Goal: Transaction & Acquisition: Purchase product/service

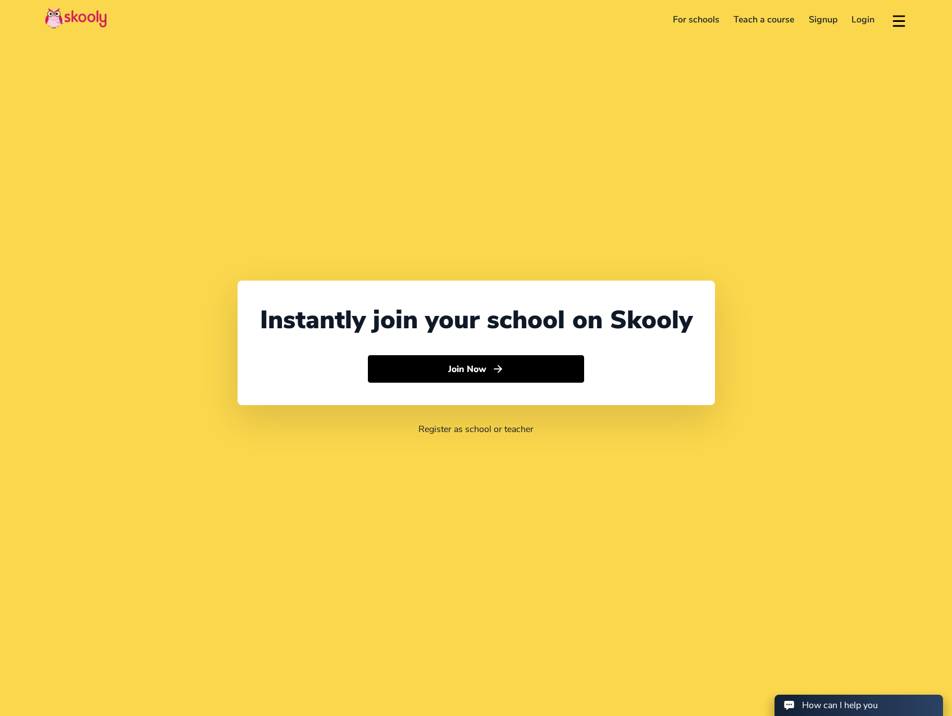
select select "91"
select select "[GEOGRAPHIC_DATA]"
select select "[GEOGRAPHIC_DATA]/[GEOGRAPHIC_DATA]"
click at [489, 371] on button "Join Now" at bounding box center [476, 369] width 216 height 28
select select
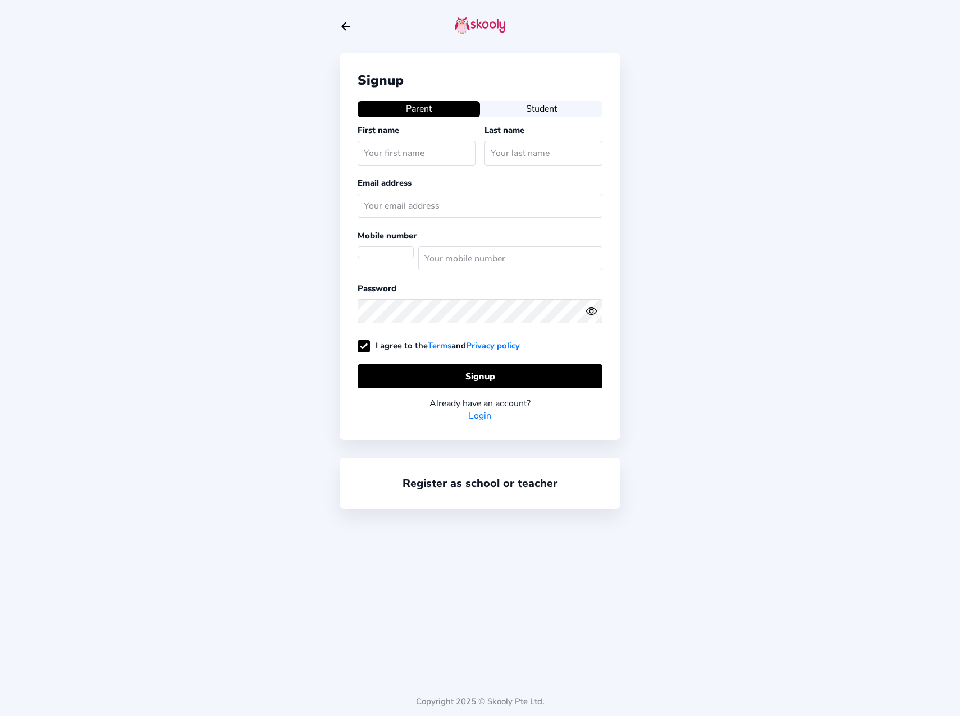
select select
click at [484, 418] on link "Login" at bounding box center [480, 416] width 22 height 12
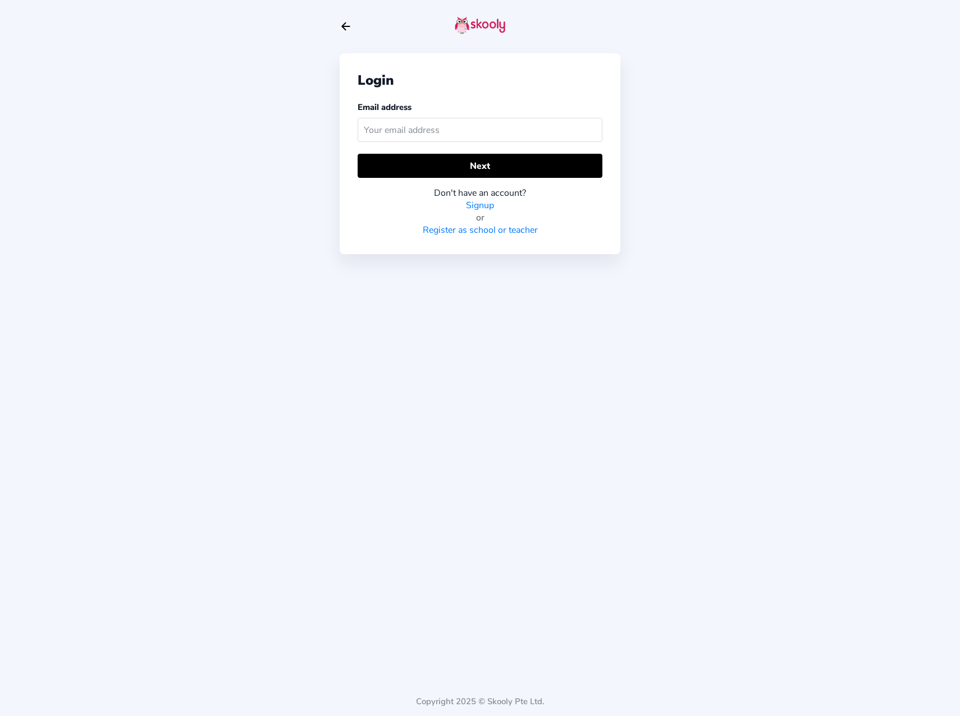
click at [401, 131] on input "text" at bounding box center [480, 130] width 245 height 24
type input "akhileshukla@gmail.com"
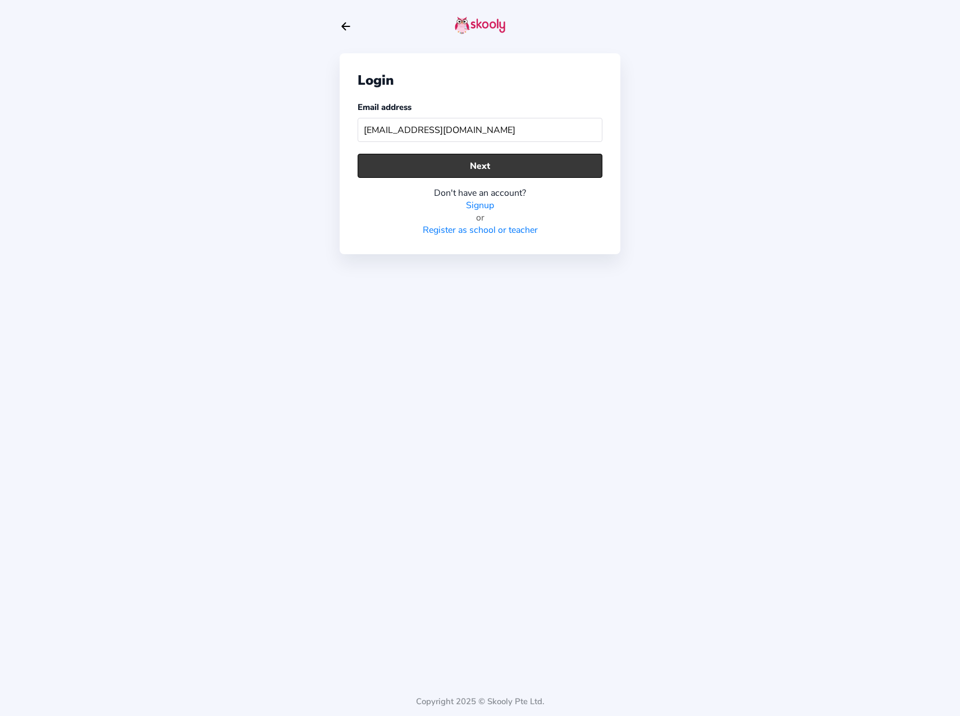
click at [464, 172] on button "Next" at bounding box center [480, 166] width 245 height 24
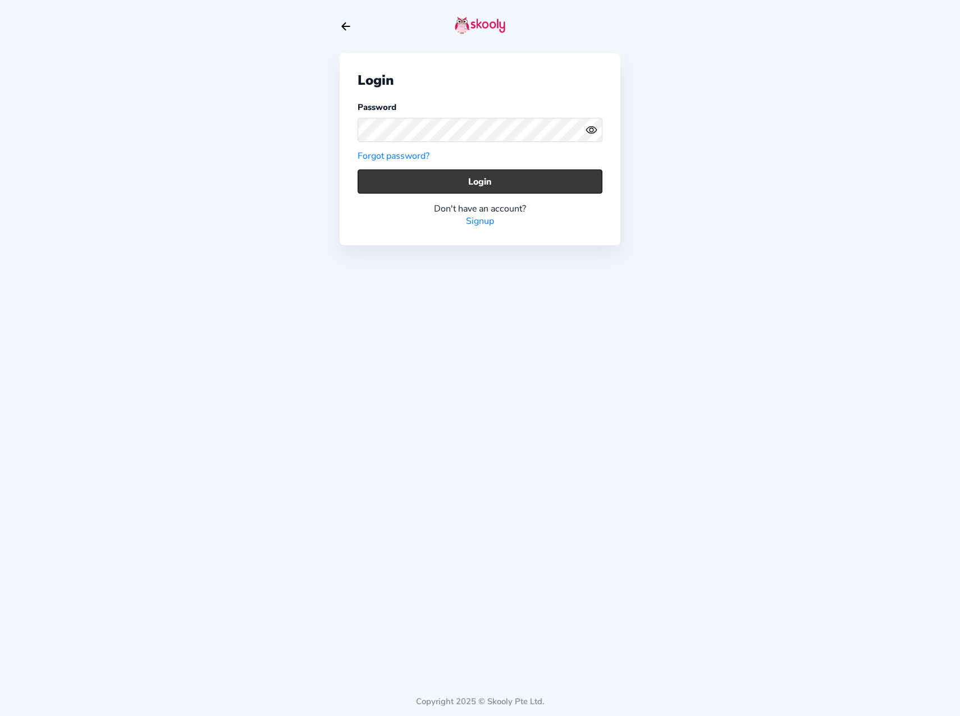
click at [477, 183] on button "Login" at bounding box center [480, 182] width 245 height 24
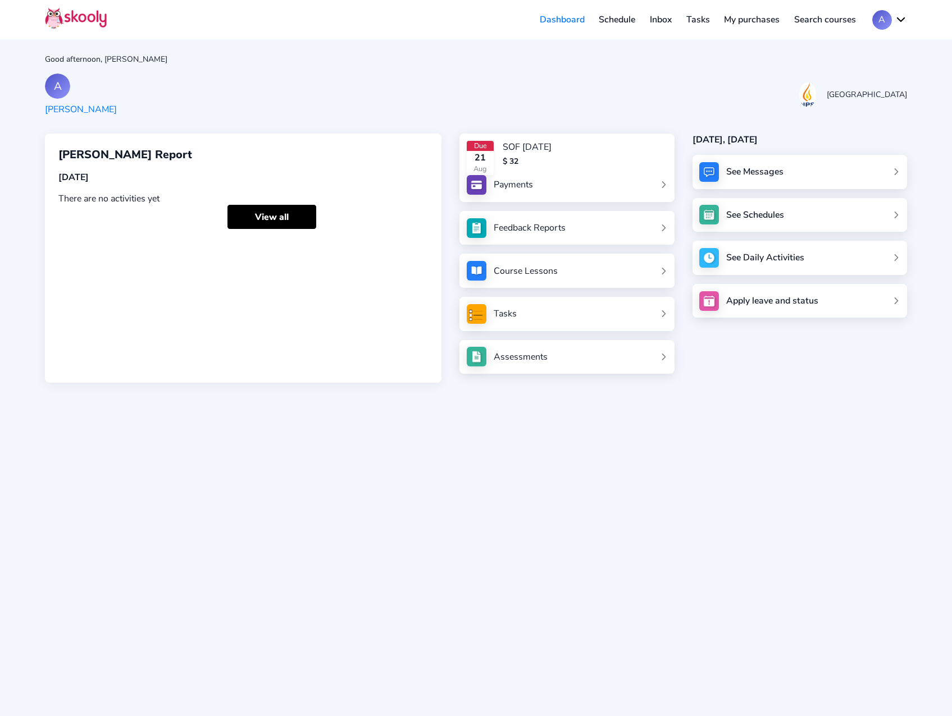
click at [628, 470] on div "Good afternoon, Akhilesh Kumar Shukla A Anirudh Shukla NPS International School…" at bounding box center [476, 358] width 952 height 716
click at [503, 455] on div "Good afternoon, Akhilesh Kumar Shukla A Anirudh Shukla NPS International School…" at bounding box center [476, 358] width 952 height 716
click at [551, 165] on div "$ 32" at bounding box center [526, 161] width 49 height 11
click at [532, 182] on div "Payments" at bounding box center [512, 185] width 39 height 12
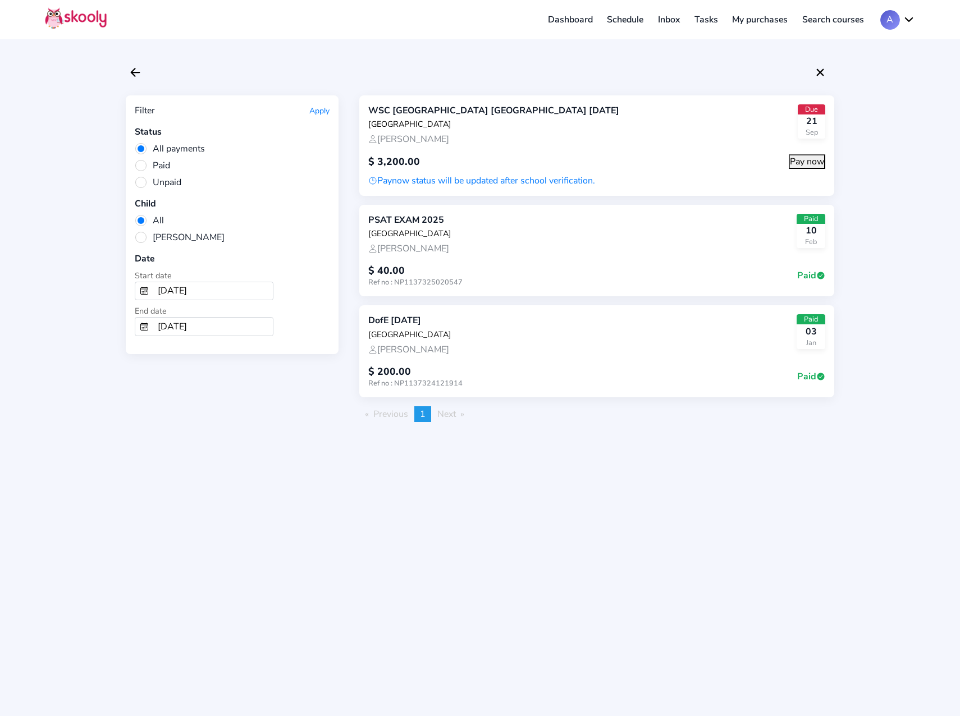
click at [601, 466] on div "Filter Apply Status All payments Paid Unpaid Child All Anirudh Shukla Date Star…" at bounding box center [480, 358] width 960 height 716
drag, startPoint x: 368, startPoint y: 160, endPoint x: 496, endPoint y: 149, distance: 128.4
click at [496, 149] on div "$ 3,200.00 Pay now" at bounding box center [596, 157] width 457 height 24
drag, startPoint x: 496, startPoint y: 149, endPoint x: 437, endPoint y: 143, distance: 59.3
click at [437, 143] on div "Anirudh Shukla" at bounding box center [493, 139] width 251 height 12
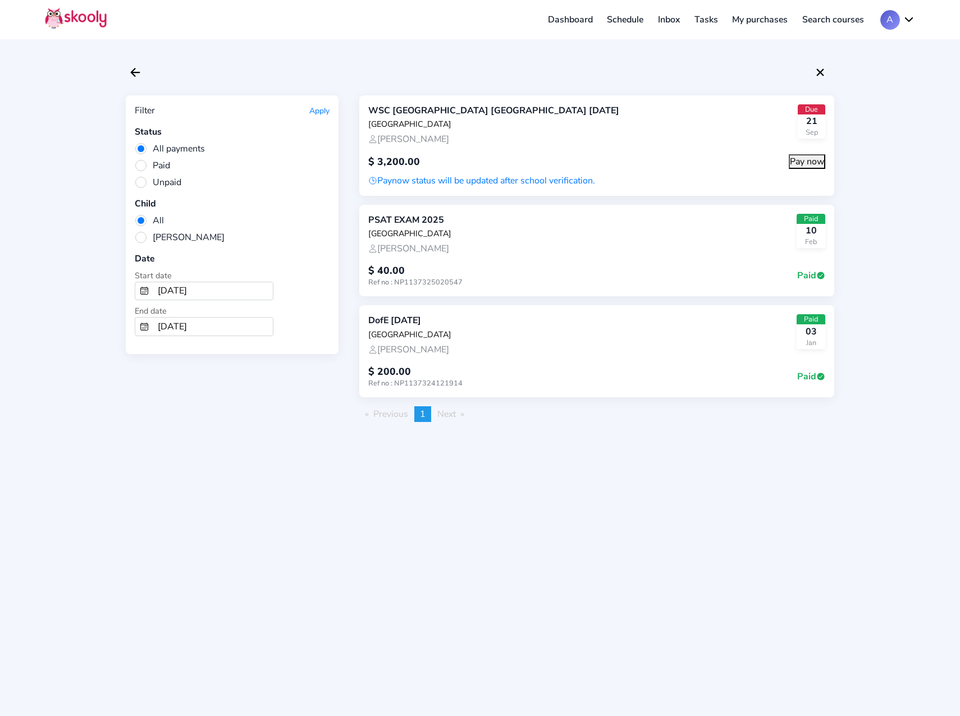
click at [390, 162] on div "$ 3,200.00" at bounding box center [394, 161] width 52 height 13
drag, startPoint x: 390, startPoint y: 162, endPoint x: 496, endPoint y: 160, distance: 106.1
click at [496, 160] on div "$ 3,200.00 Pay now" at bounding box center [596, 157] width 457 height 24
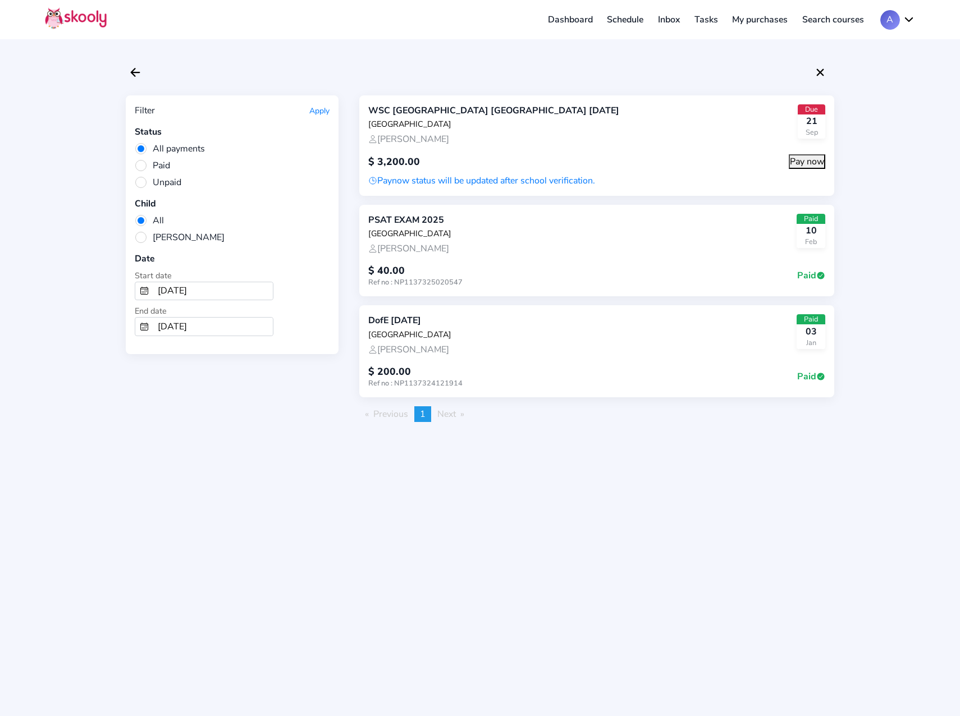
click at [803, 162] on button "Pay now" at bounding box center [807, 161] width 36 height 15
